Goal: Transaction & Acquisition: Purchase product/service

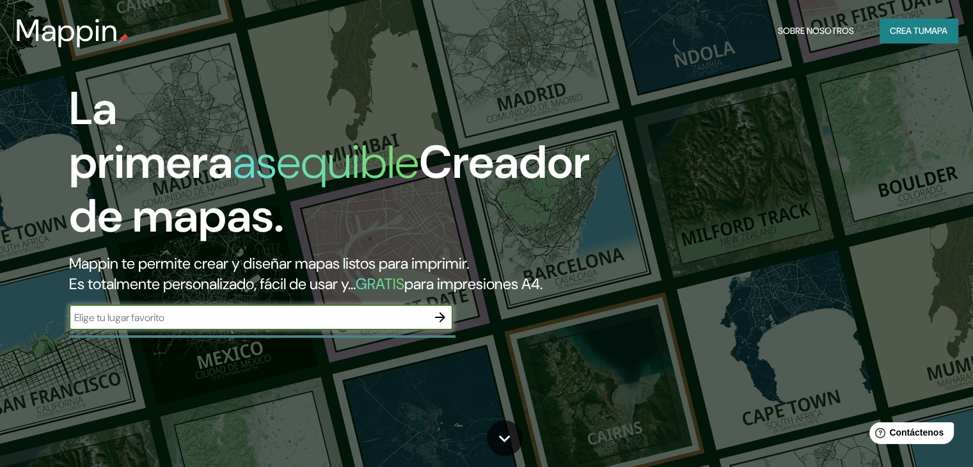
click at [916, 33] on font "Crea tu" at bounding box center [907, 31] width 35 height 12
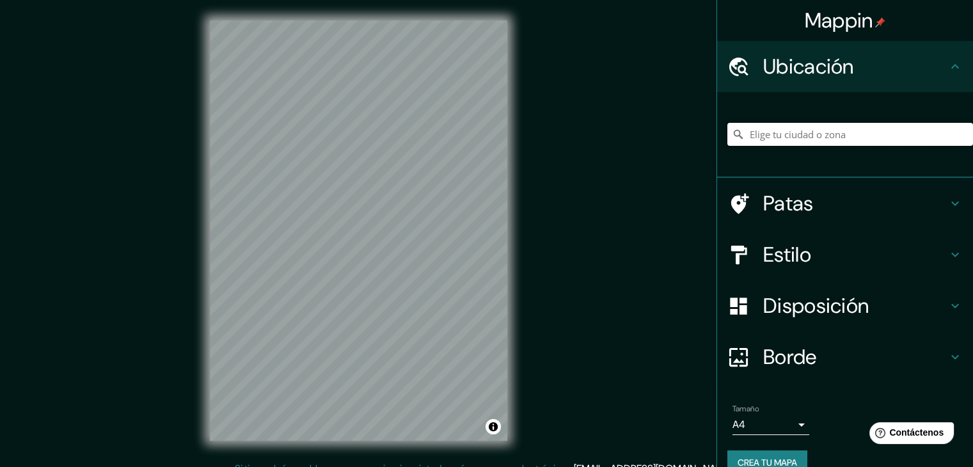
click at [854, 134] on input "Elige tu ciudad o zona" at bounding box center [851, 134] width 246 height 23
paste input "Av. [STREET_ADDRESS]"
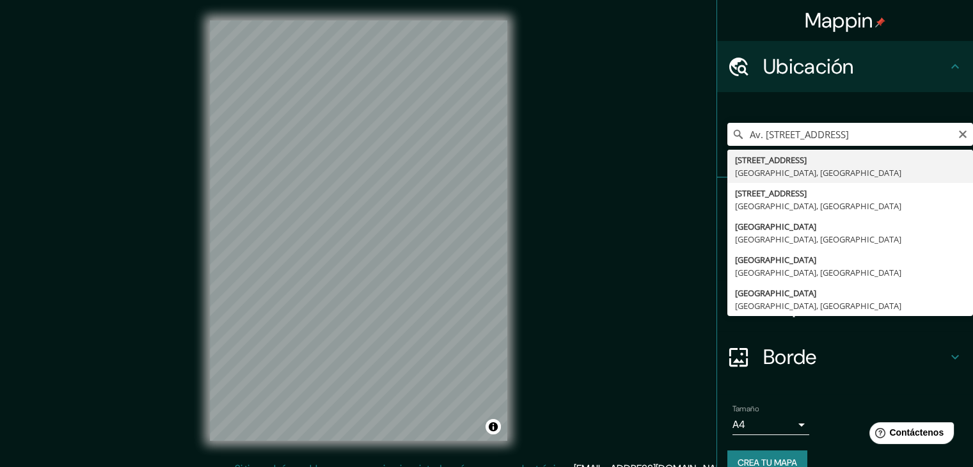
type input "[STREET_ADDRESS]"
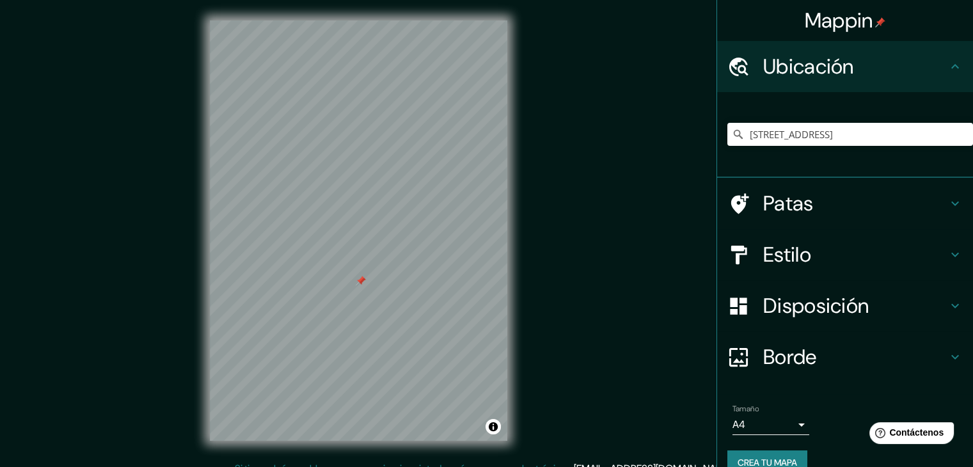
click at [359, 281] on div at bounding box center [361, 281] width 10 height 10
click at [358, 285] on div at bounding box center [360, 281] width 10 height 10
click at [473, 429] on div at bounding box center [473, 428] width 10 height 10
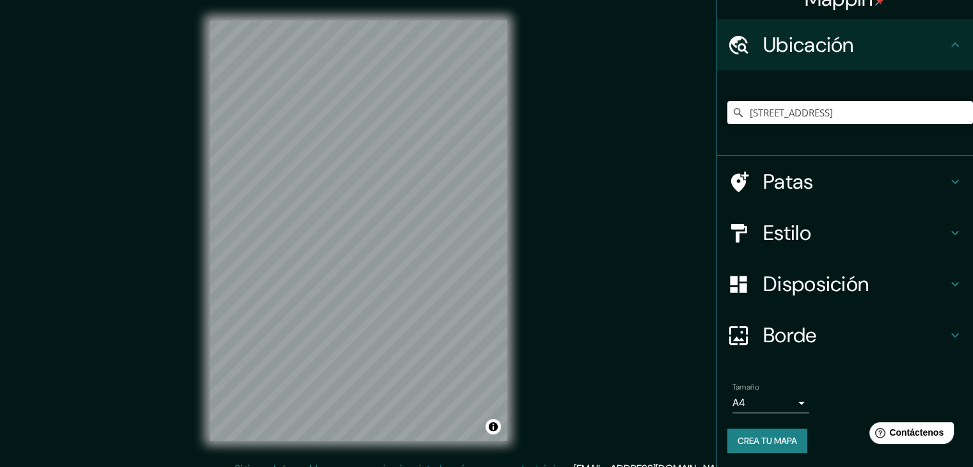
scroll to position [22, 0]
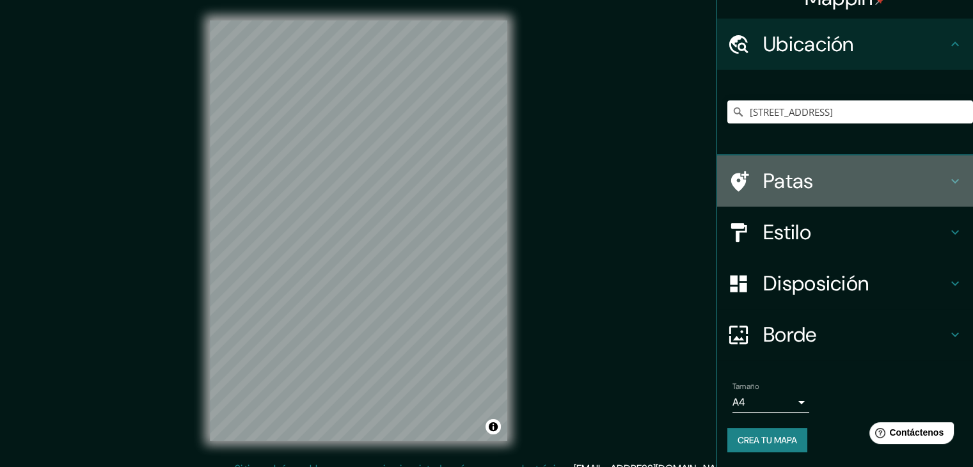
click at [776, 183] on font "Patas" at bounding box center [788, 181] width 51 height 27
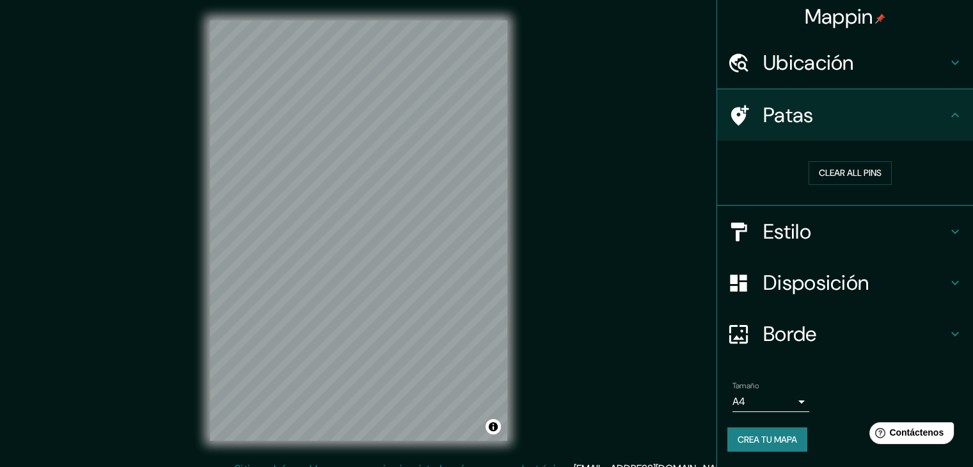
scroll to position [3, 0]
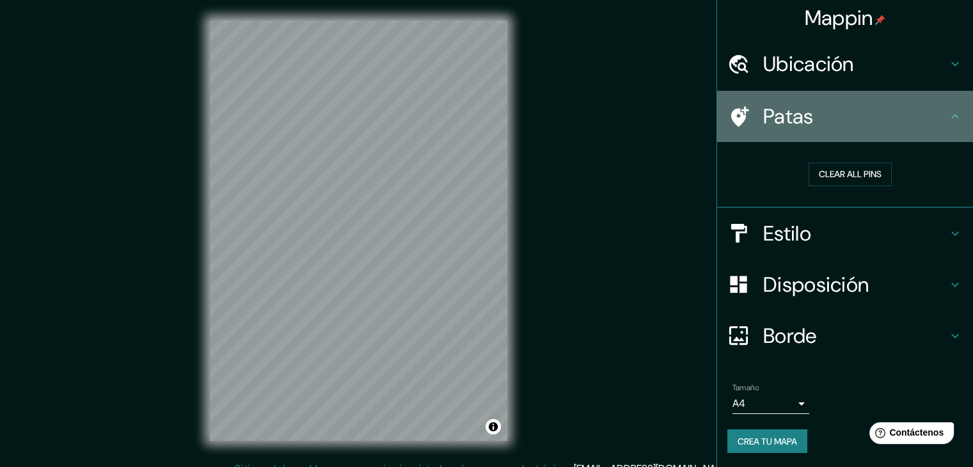
click at [840, 126] on h4 "Patas" at bounding box center [855, 117] width 184 height 26
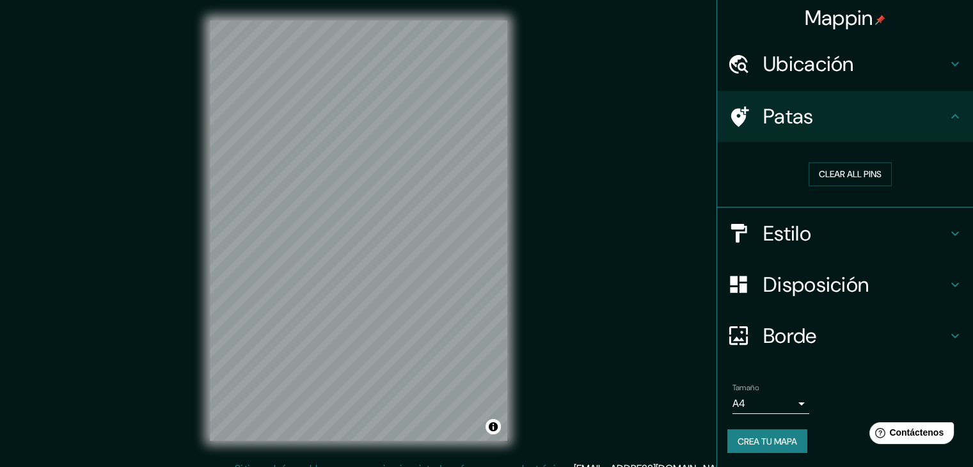
click at [807, 239] on h4 "Estilo" at bounding box center [855, 234] width 184 height 26
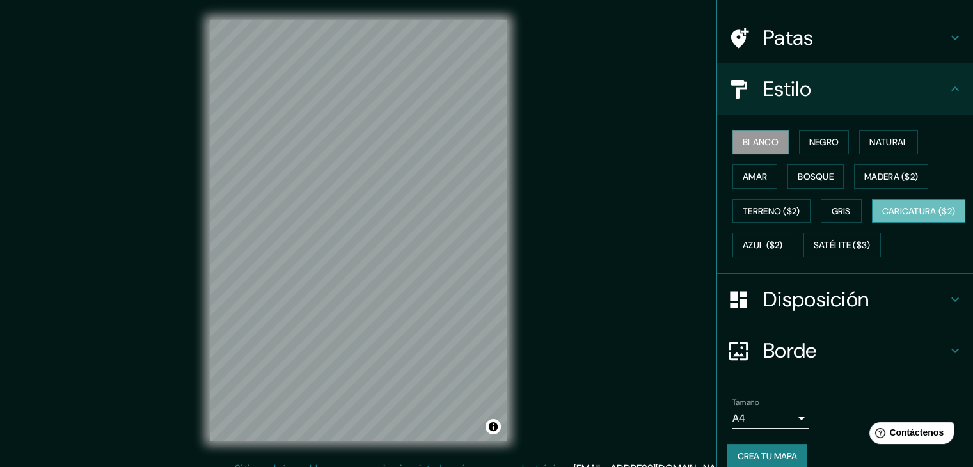
scroll to position [129, 0]
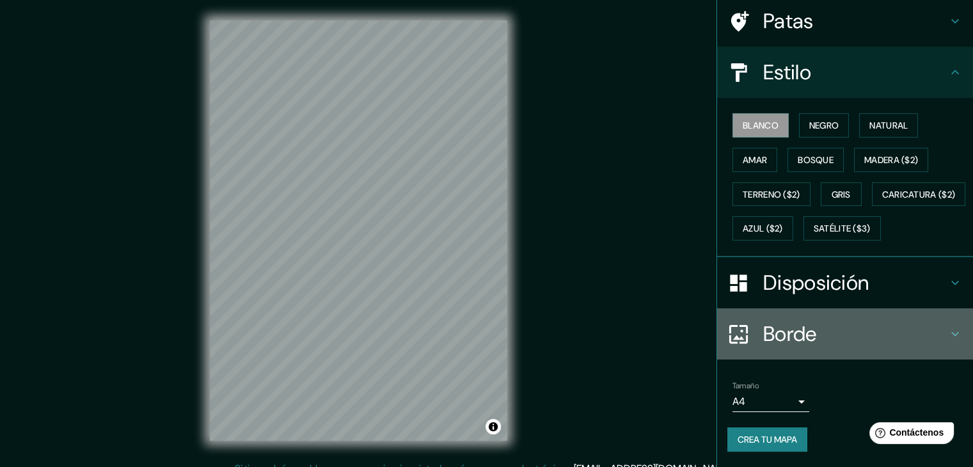
click at [801, 333] on font "Borde" at bounding box center [790, 334] width 54 height 27
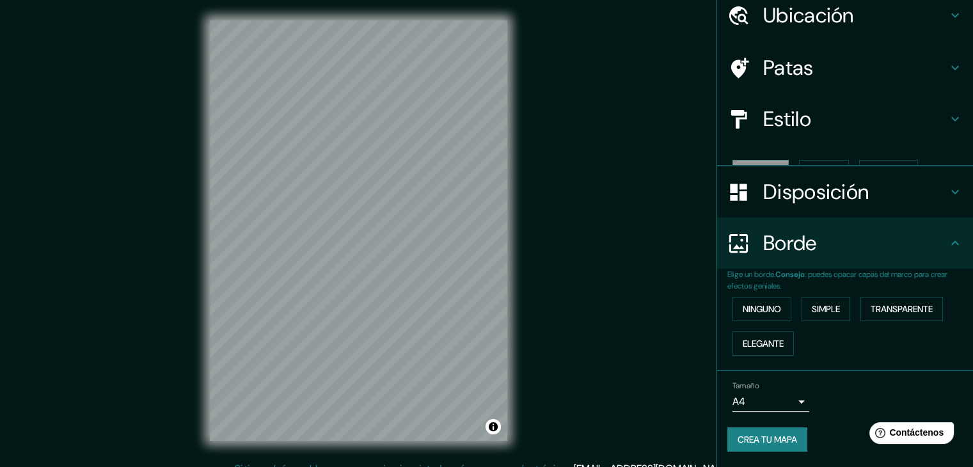
scroll to position [29, 0]
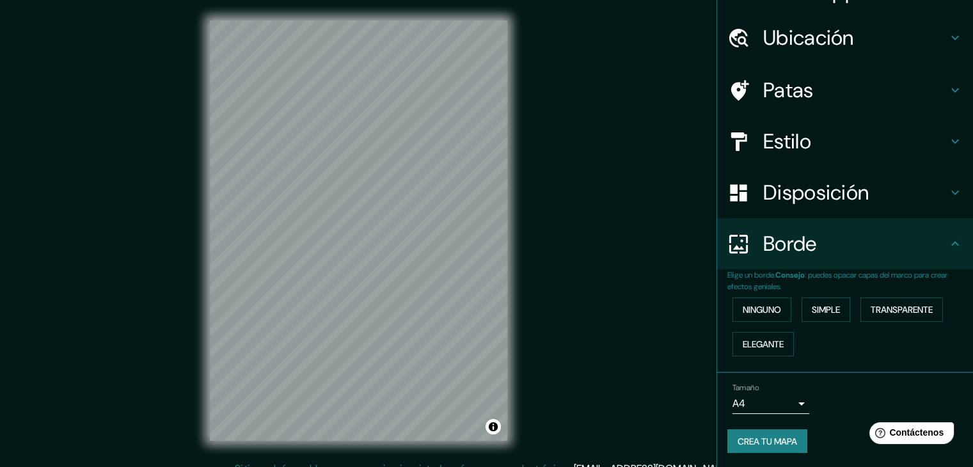
click at [829, 264] on div "Borde" at bounding box center [845, 243] width 256 height 51
click at [811, 250] on h4 "Borde" at bounding box center [855, 244] width 184 height 26
